Goal: Find specific page/section: Find specific page/section

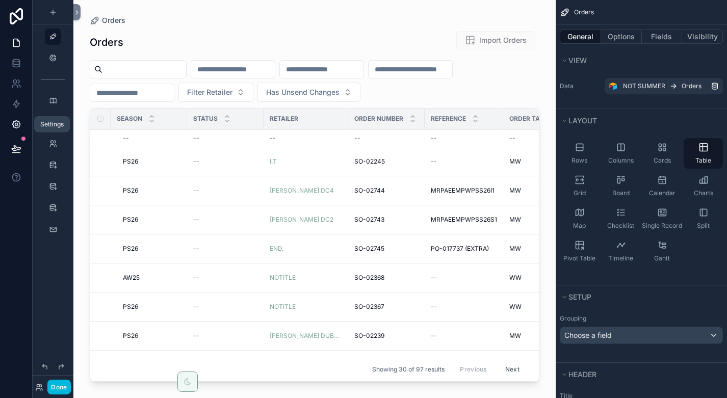
click at [16, 123] on icon at bounding box center [16, 124] width 10 height 10
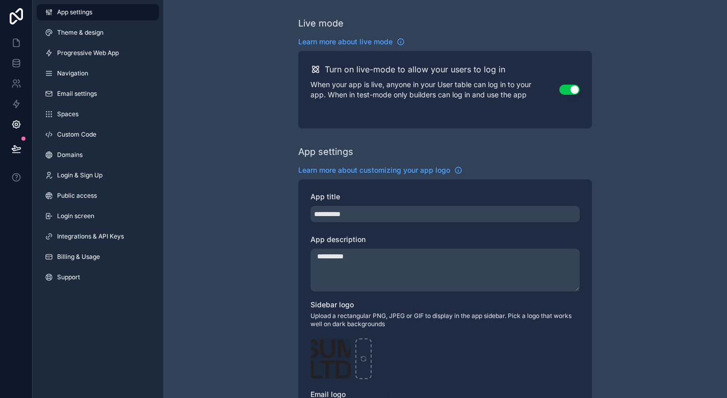
click at [566, 91] on button "Use setting" at bounding box center [569, 90] width 20 height 10
click at [576, 89] on button "Use setting" at bounding box center [569, 90] width 20 height 10
click at [572, 87] on button "Use setting" at bounding box center [569, 90] width 20 height 10
click at [22, 46] on link at bounding box center [16, 43] width 32 height 20
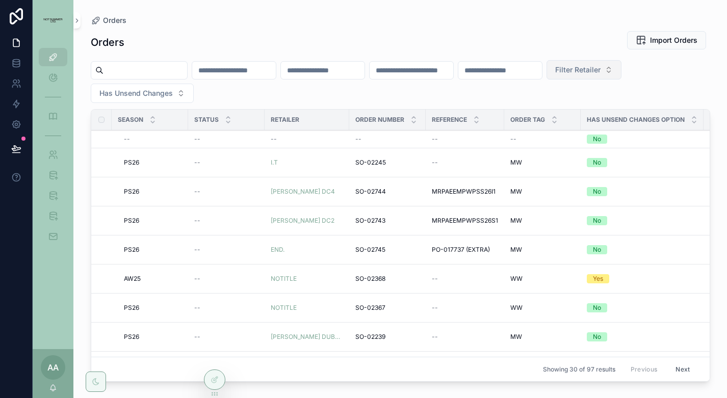
click at [601, 70] on span "Filter Retailer" at bounding box center [577, 70] width 45 height 10
type input "*********"
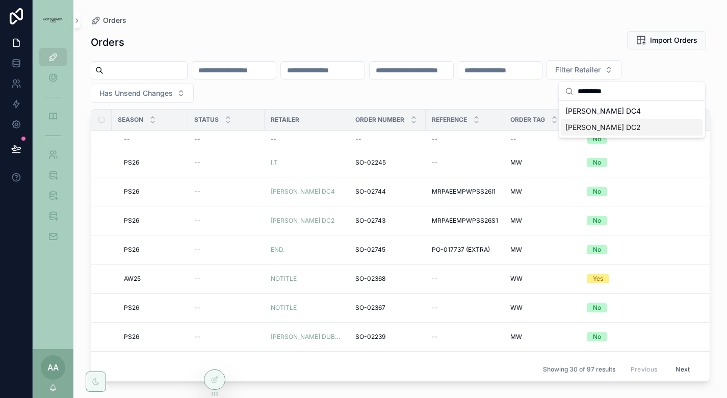
click at [598, 128] on span "[PERSON_NAME] DC2" at bounding box center [602, 127] width 75 height 10
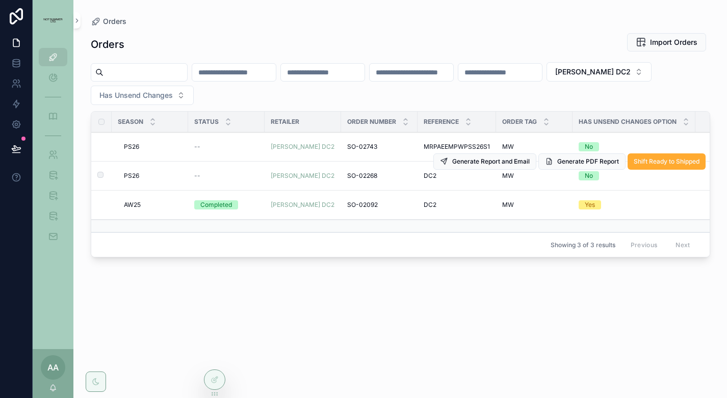
click at [132, 175] on span "PS26" at bounding box center [131, 176] width 15 height 8
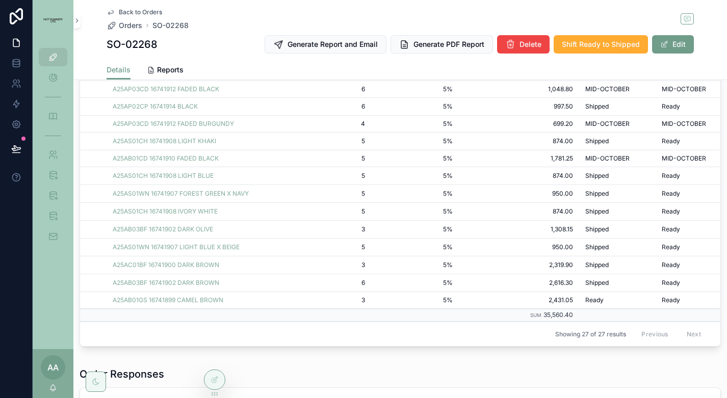
scroll to position [338, 0]
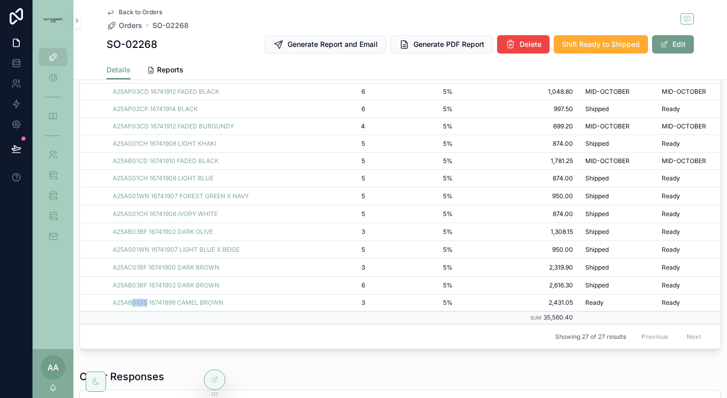
click at [228, 35] on div "SO-02268 Generate Report and Email Generate PDF Report Delete Shift Ready to Sh…" at bounding box center [400, 44] width 587 height 19
